Goal: Information Seeking & Learning: Learn about a topic

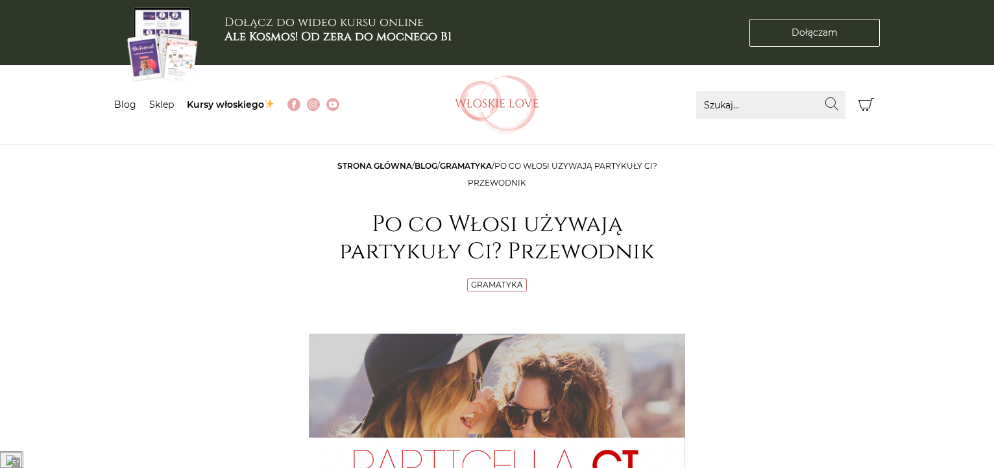
scroll to position [198, 0]
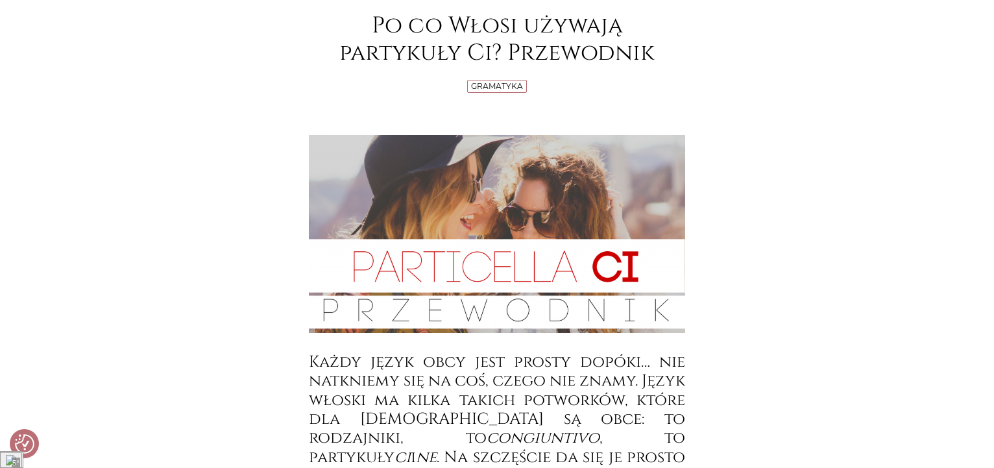
checkbox input "true"
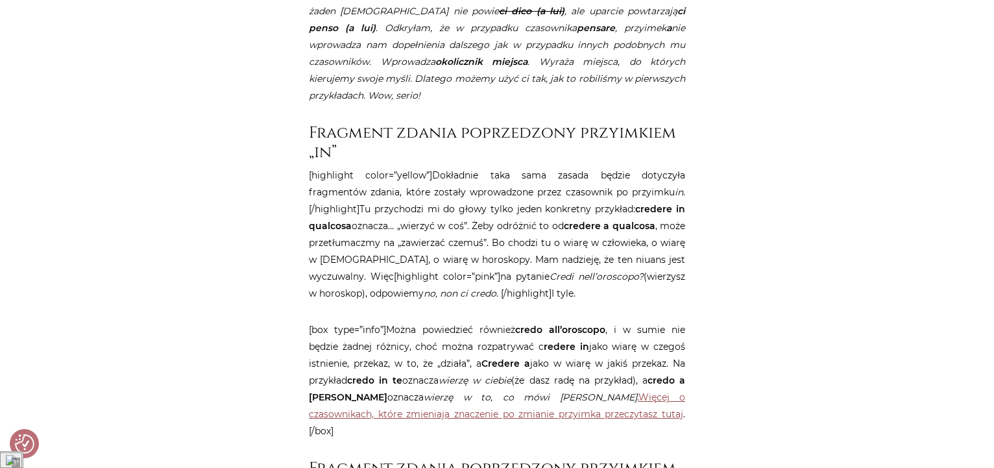
scroll to position [2382, 0]
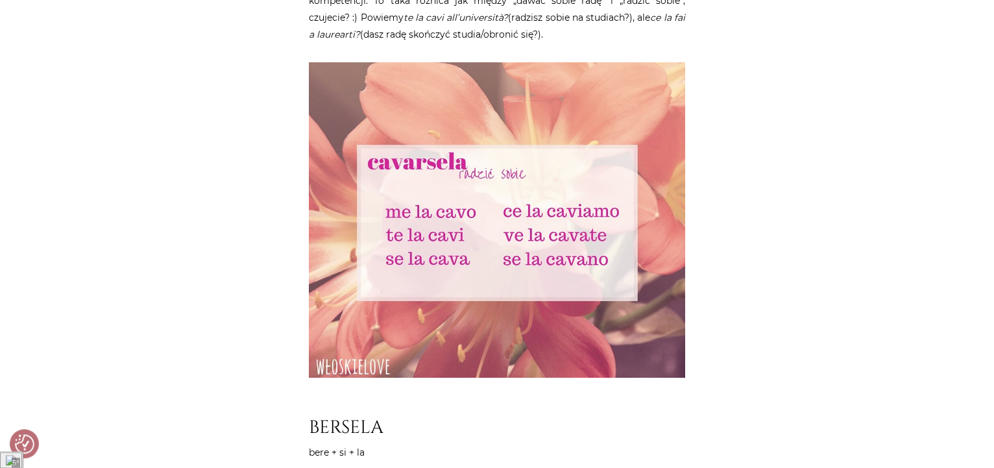
scroll to position [2580, 0]
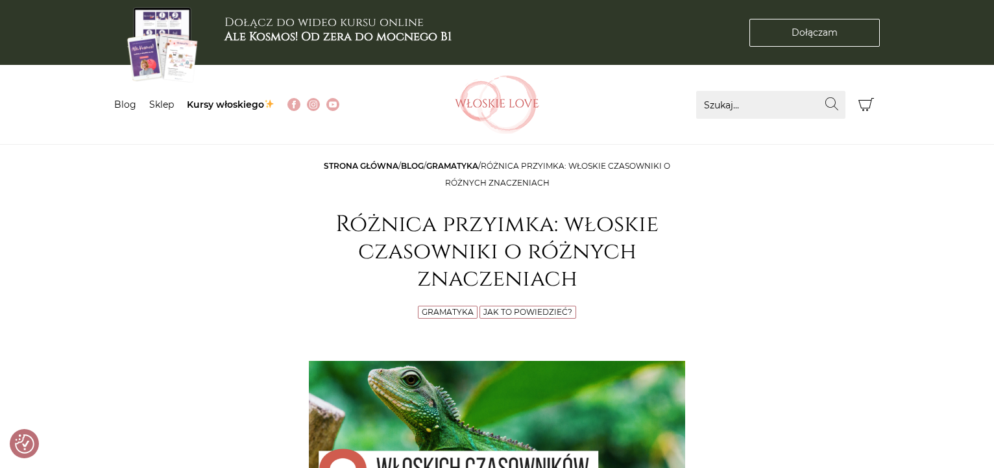
checkbox input "true"
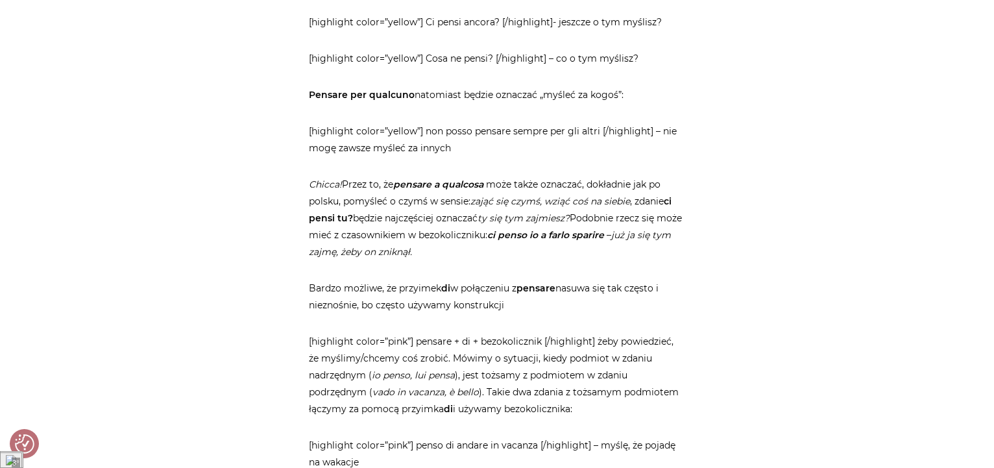
scroll to position [1985, 0]
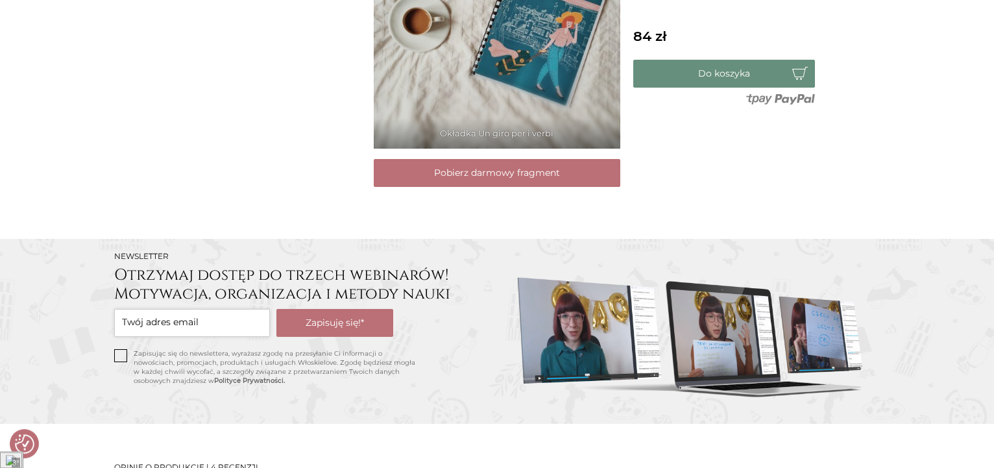
scroll to position [1389, 0]
